Goal: Transaction & Acquisition: Purchase product/service

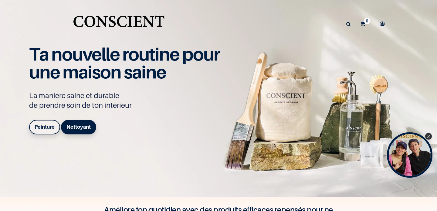
scroll to position [26, 0]
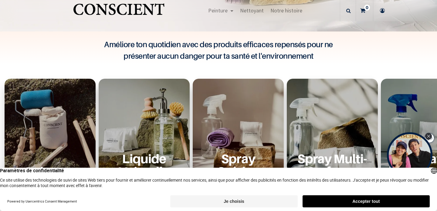
scroll to position [174, 0]
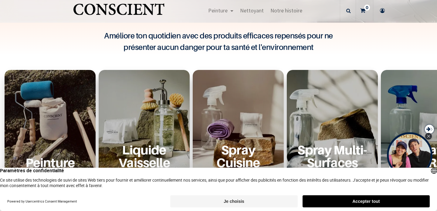
click at [368, 200] on button "Accepter tout" at bounding box center [365, 202] width 127 height 12
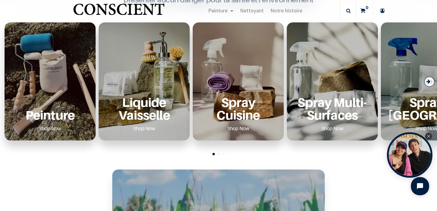
scroll to position [239, 0]
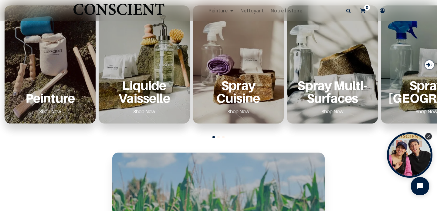
click at [54, 111] on link "Shop Now" at bounding box center [50, 112] width 37 height 10
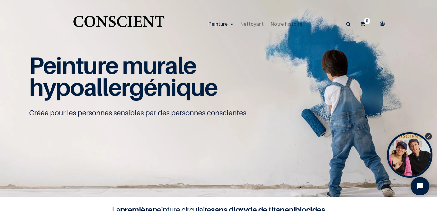
scroll to position [0, 0]
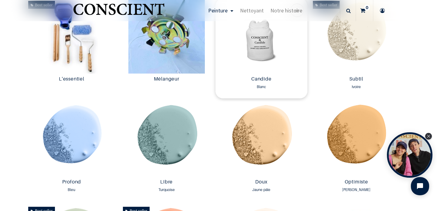
scroll to position [112, 0]
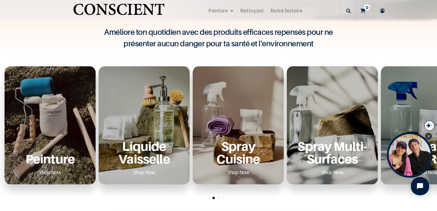
scroll to position [63, 0]
